Goal: Ask a question

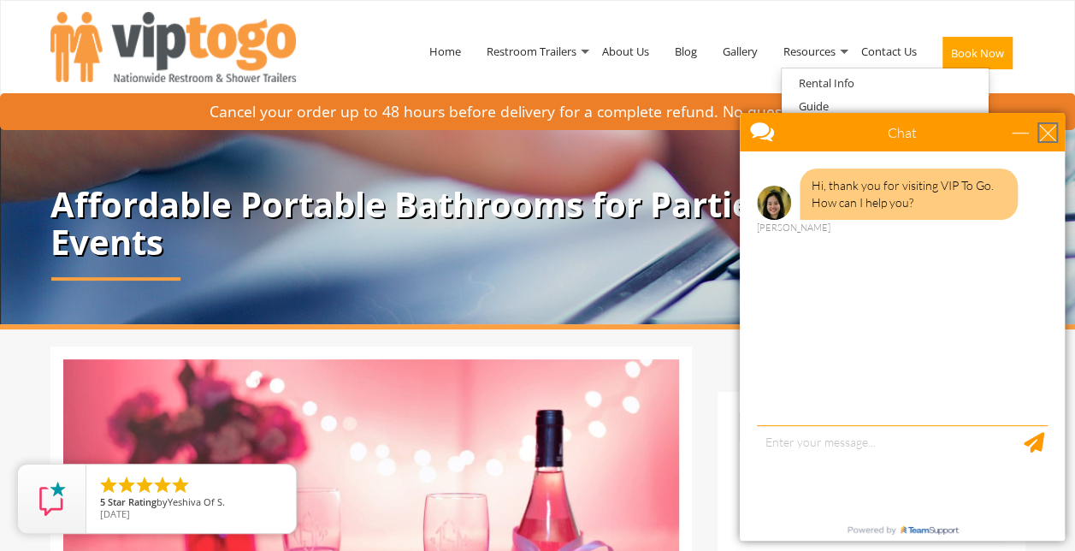
click at [1051, 136] on div "close" at bounding box center [1047, 132] width 17 height 17
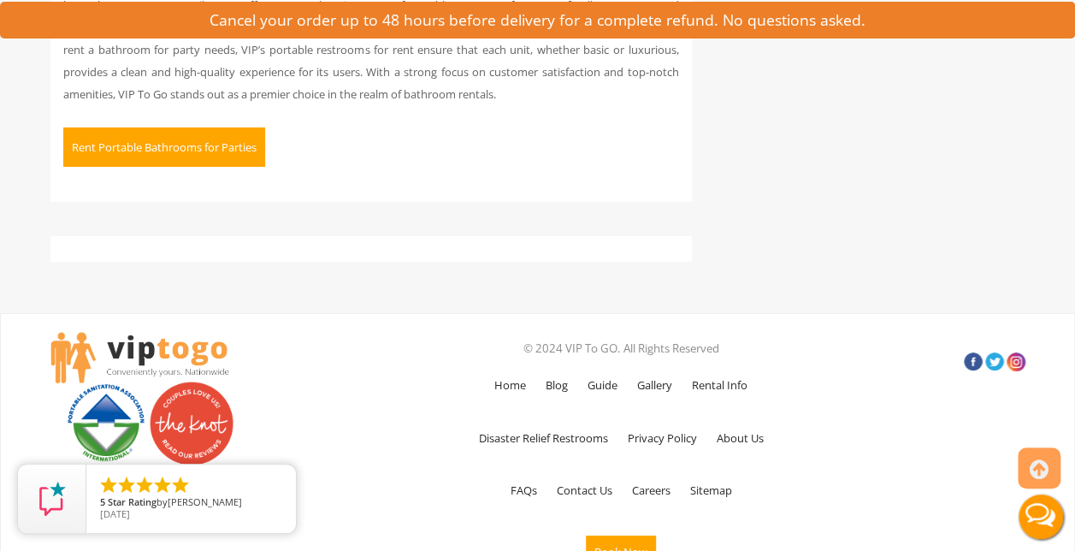
scroll to position [9424, 0]
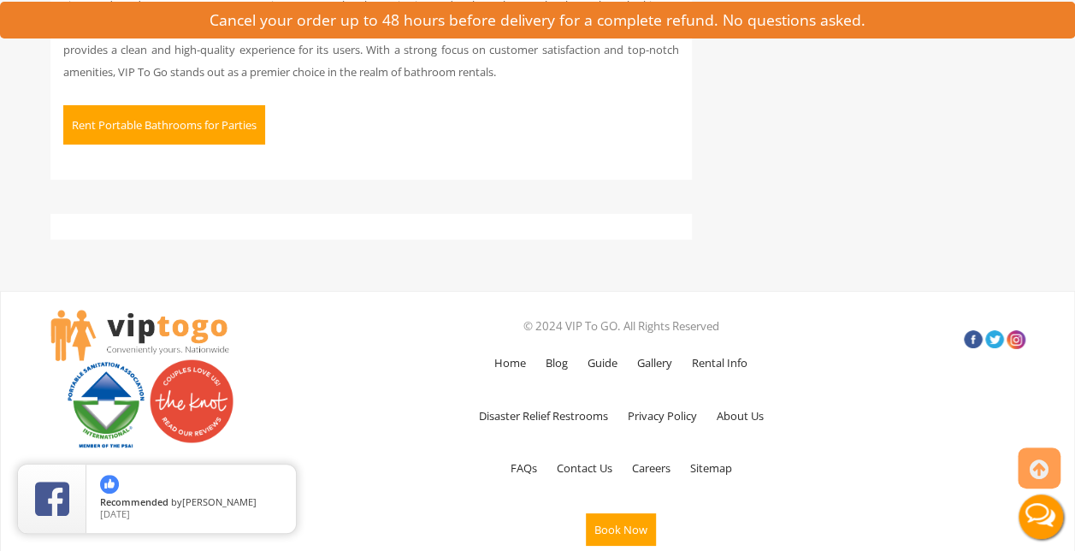
click at [204, 142] on button "Rent Portable Bathrooms for Parties" at bounding box center [164, 124] width 202 height 39
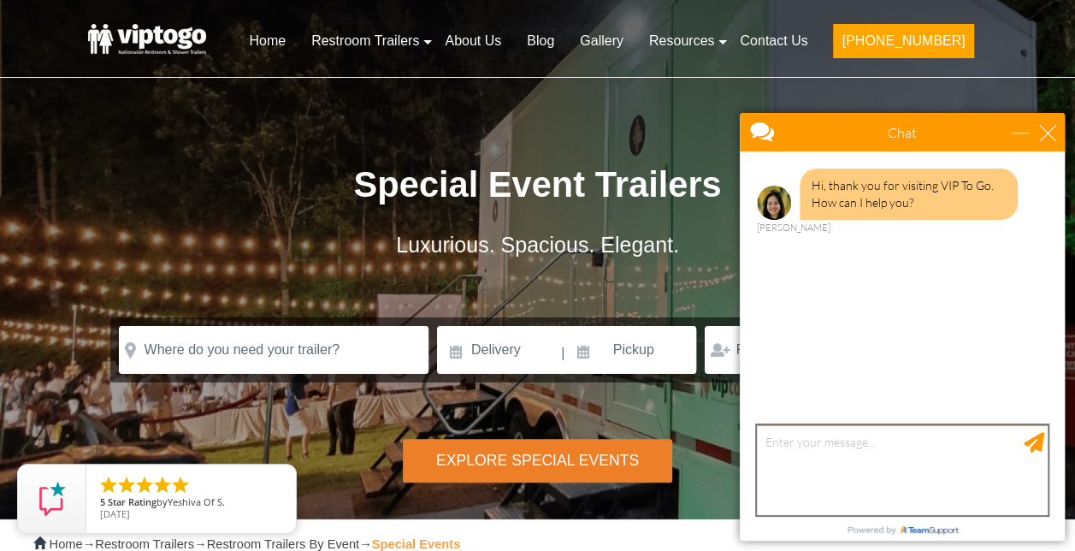
click at [894, 428] on textarea "type your message" at bounding box center [902, 470] width 291 height 90
drag, startPoint x: 909, startPoint y: 448, endPoint x: 834, endPoint y: 479, distance: 81.3
click at [834, 479] on textarea "how much to rent this portbale restroon for a aprty with 120 people." at bounding box center [902, 470] width 291 height 90
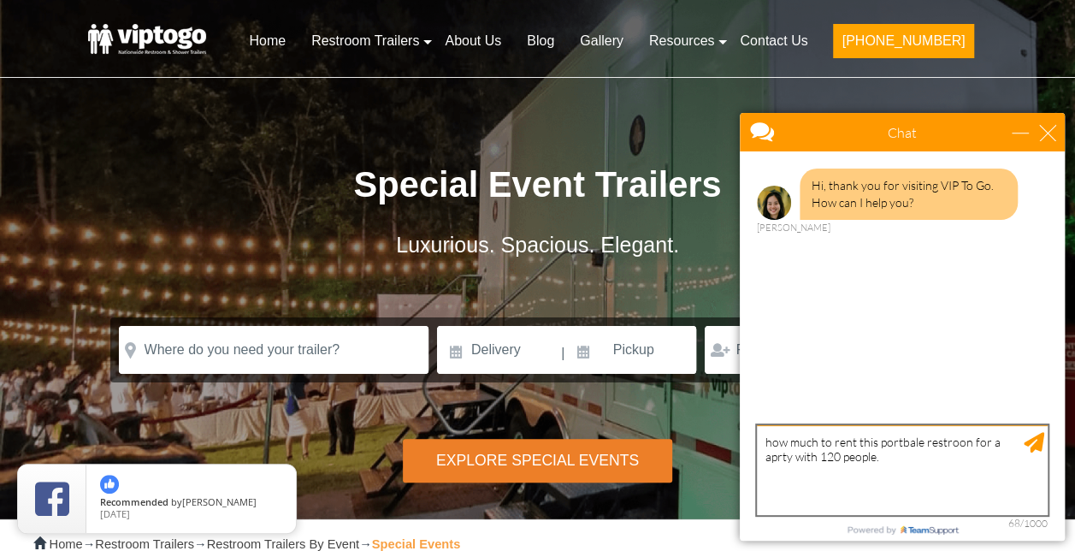
drag, startPoint x: 947, startPoint y: 446, endPoint x: 894, endPoint y: 469, distance: 58.3
click at [894, 469] on textarea "how much to rent this portbale restroon for a aprty with 120 people." at bounding box center [902, 470] width 291 height 90
click at [885, 454] on textarea "how much to rent this portable restroom for a party with 120 people." at bounding box center [902, 470] width 291 height 90
type textarea "how much to rent this portable restroom for a party with 120 people.\?"
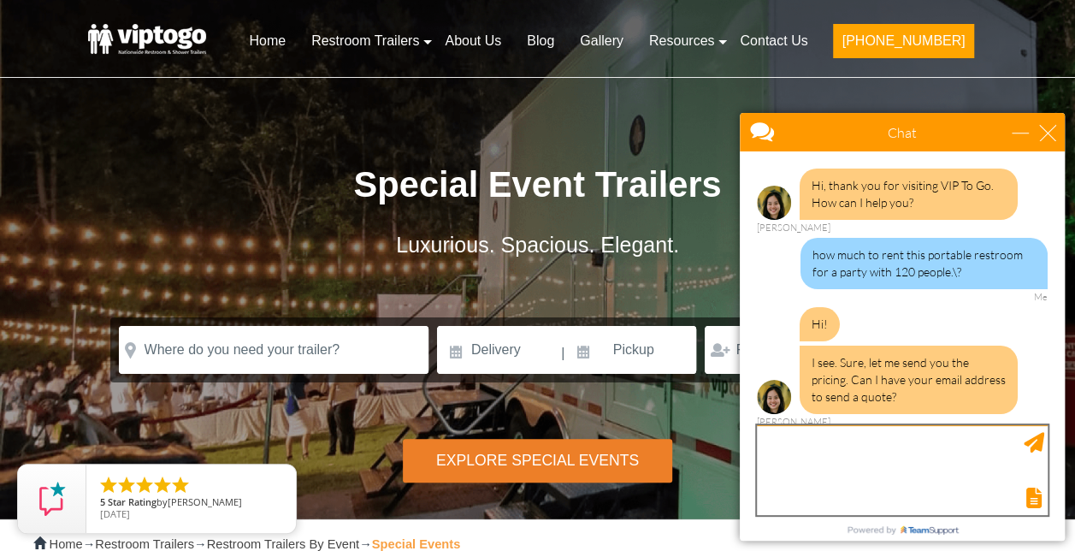
scroll to position [2, 0]
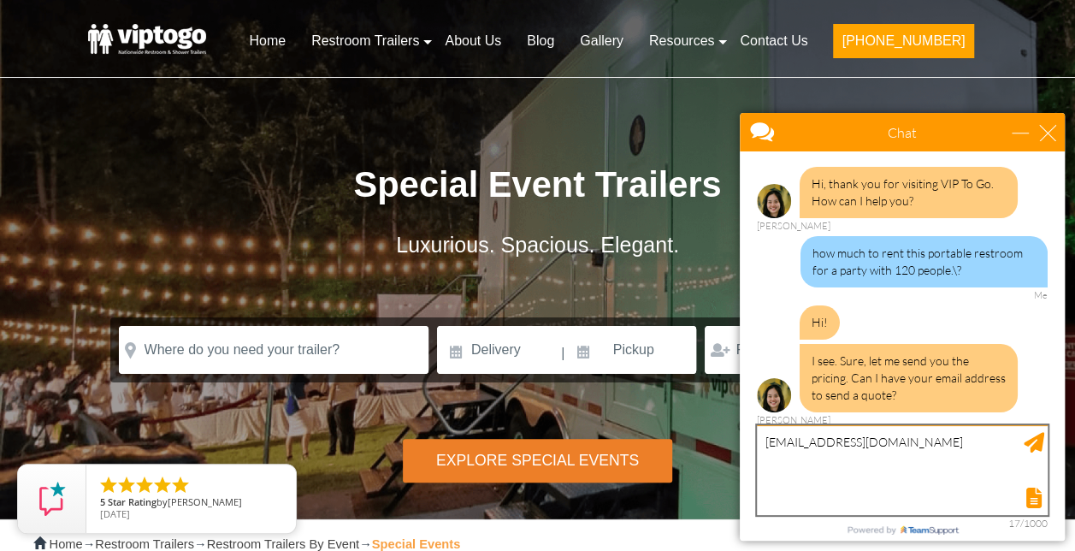
type textarea "stacywm5@yahoo.com"
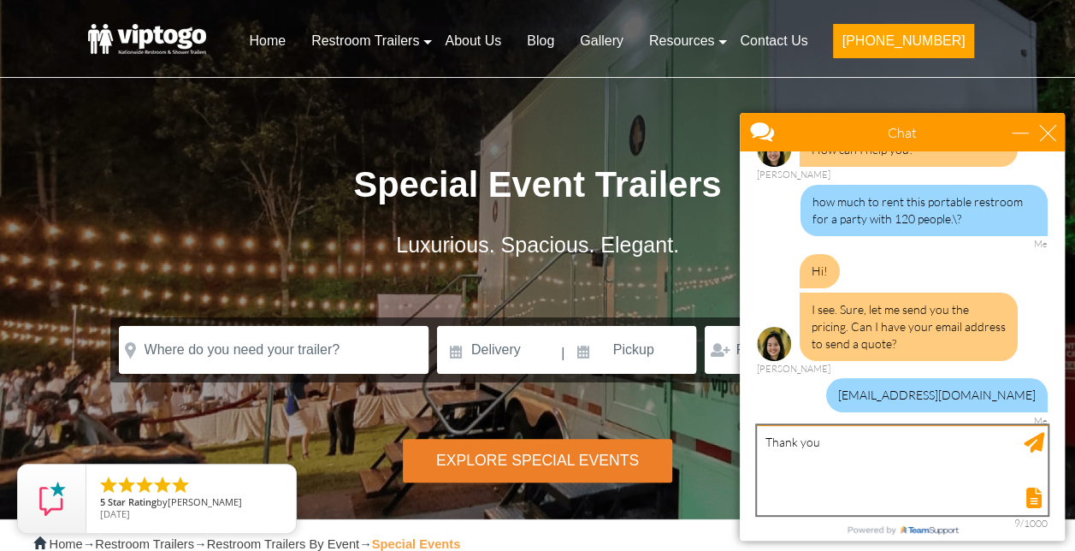
type textarea "Thank you."
